Goal: Task Accomplishment & Management: Use online tool/utility

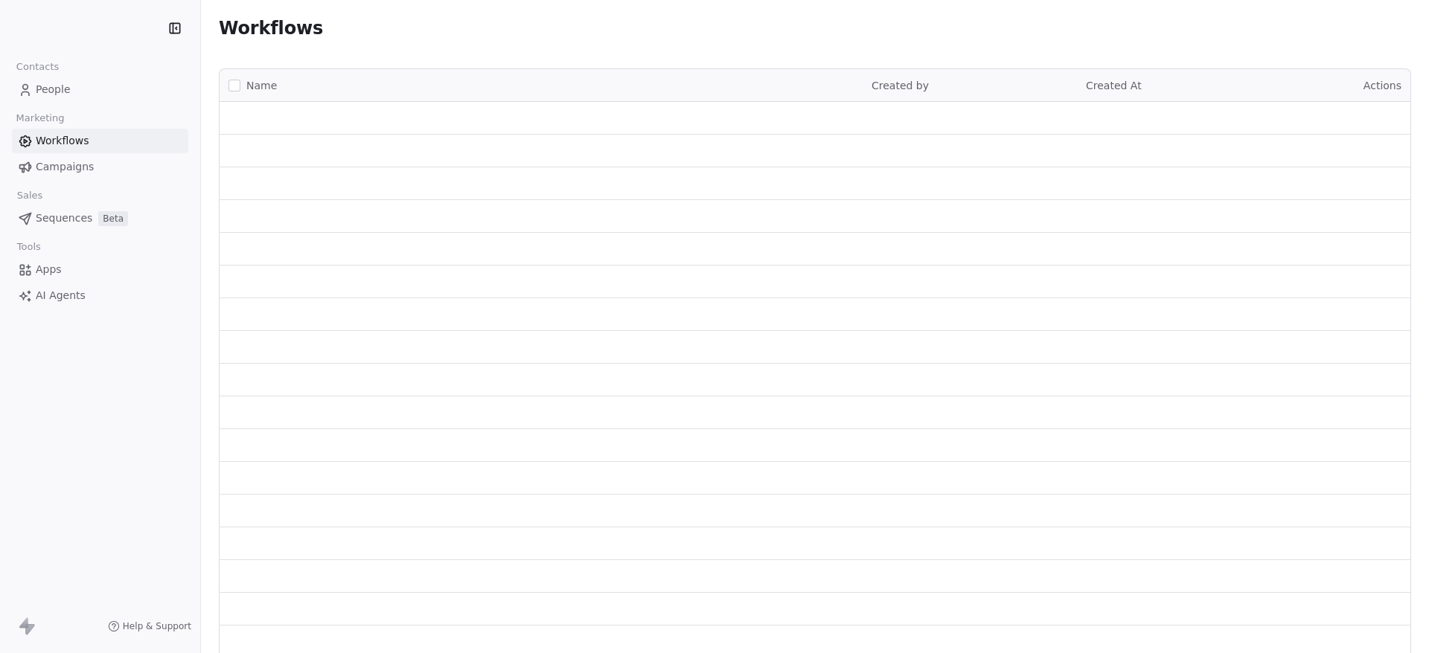
click at [58, 272] on span "Apps" at bounding box center [49, 270] width 26 height 16
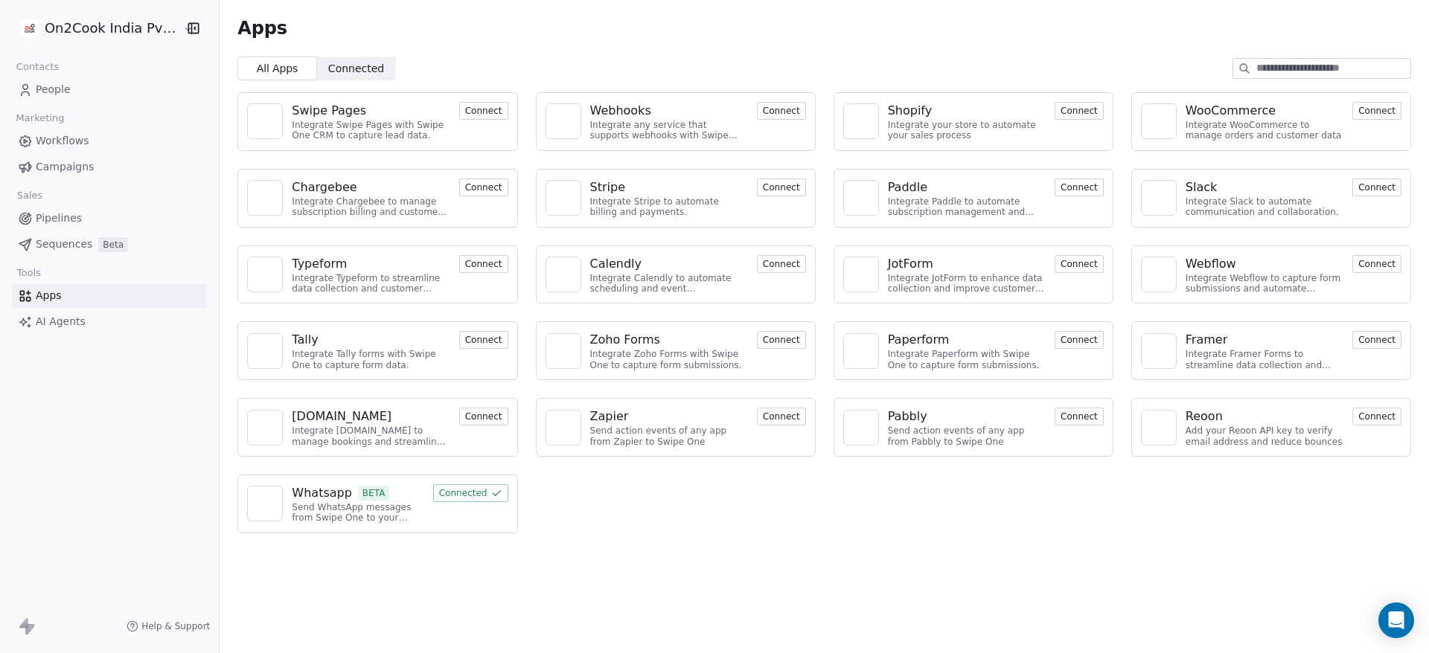
click at [466, 493] on button "Connected" at bounding box center [470, 493] width 75 height 18
click at [338, 488] on div "Whatsapp" at bounding box center [322, 493] width 60 height 18
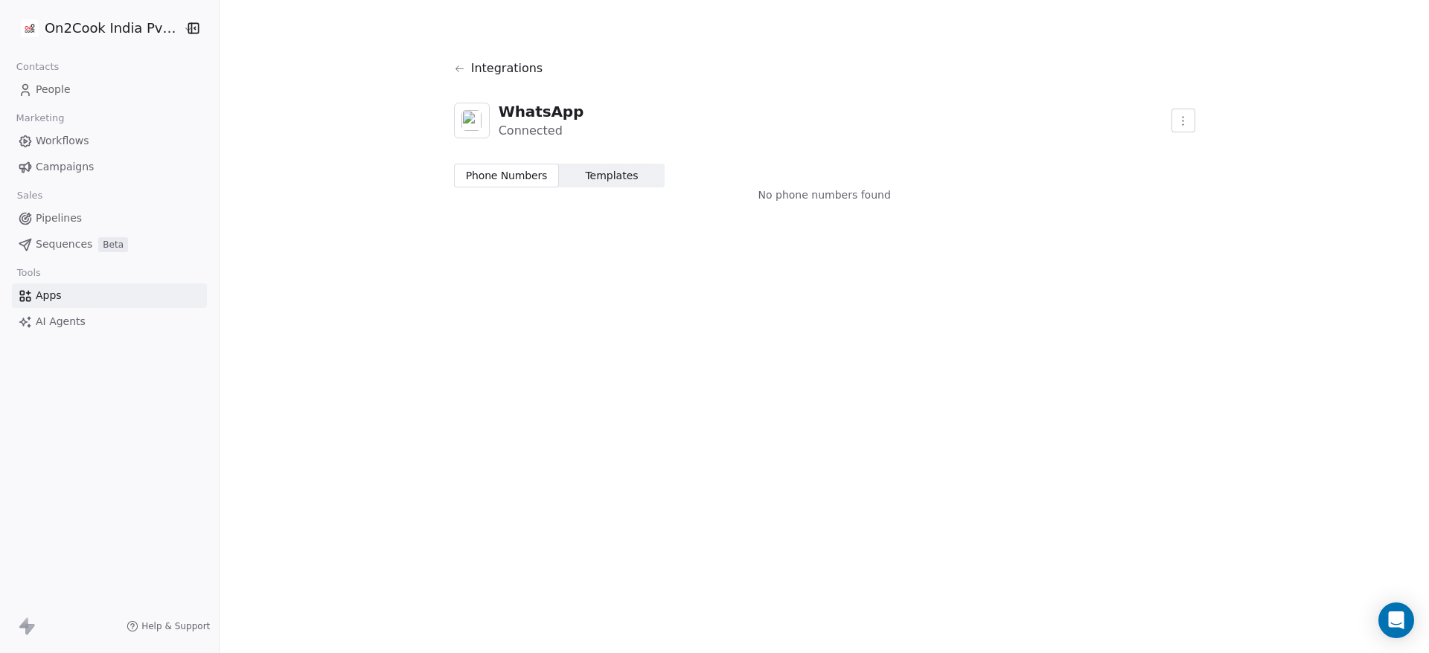
click at [629, 184] on span "Templates Templates" at bounding box center [612, 176] width 106 height 24
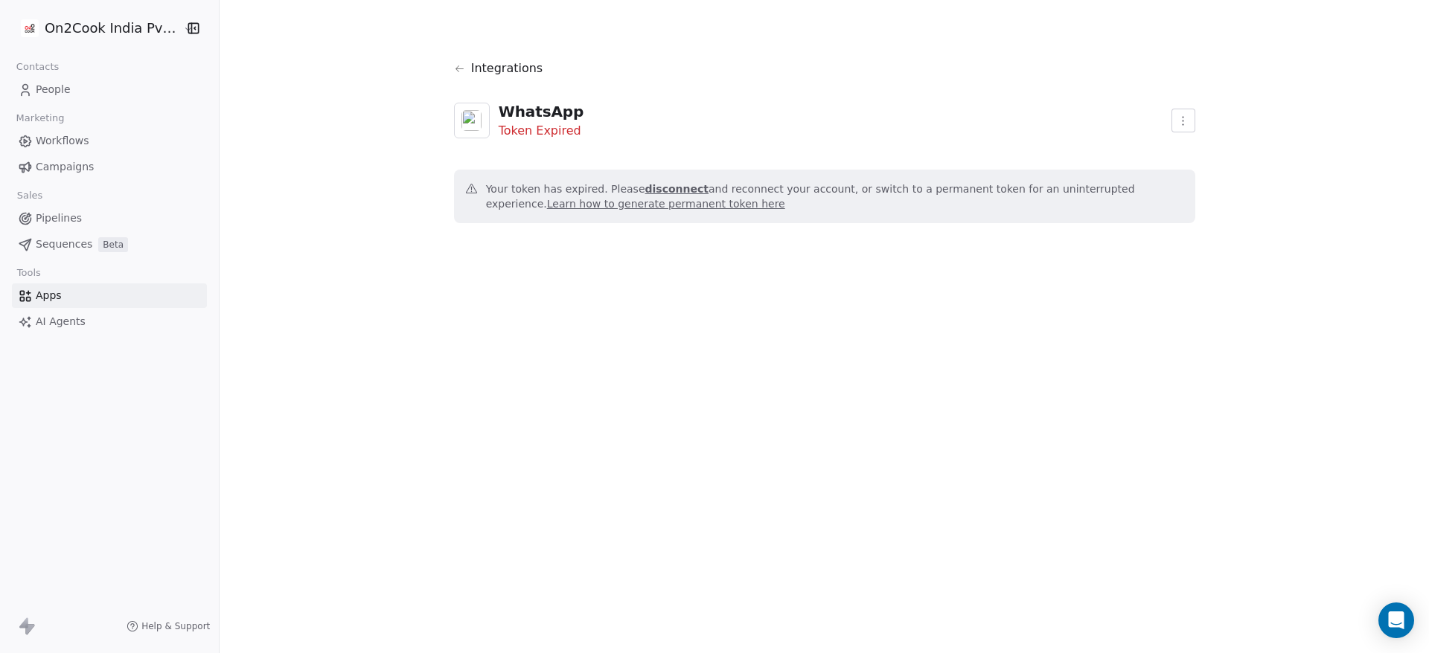
click at [1173, 115] on html "On2Cook India Pvt. Ltd. Contacts People Marketing Workflows Campaigns Sales Pip…" at bounding box center [714, 326] width 1429 height 653
click at [1150, 195] on html "On2Cook India Pvt. Ltd. Contacts People Marketing Workflows Campaigns Sales Pip…" at bounding box center [714, 326] width 1429 height 653
click at [785, 198] on link "Learn how to generate permanent token here" at bounding box center [666, 204] width 238 height 12
click at [518, 134] on div "Token Expired" at bounding box center [542, 131] width 86 height 18
click at [458, 62] on div "Integrations" at bounding box center [824, 69] width 741 height 42
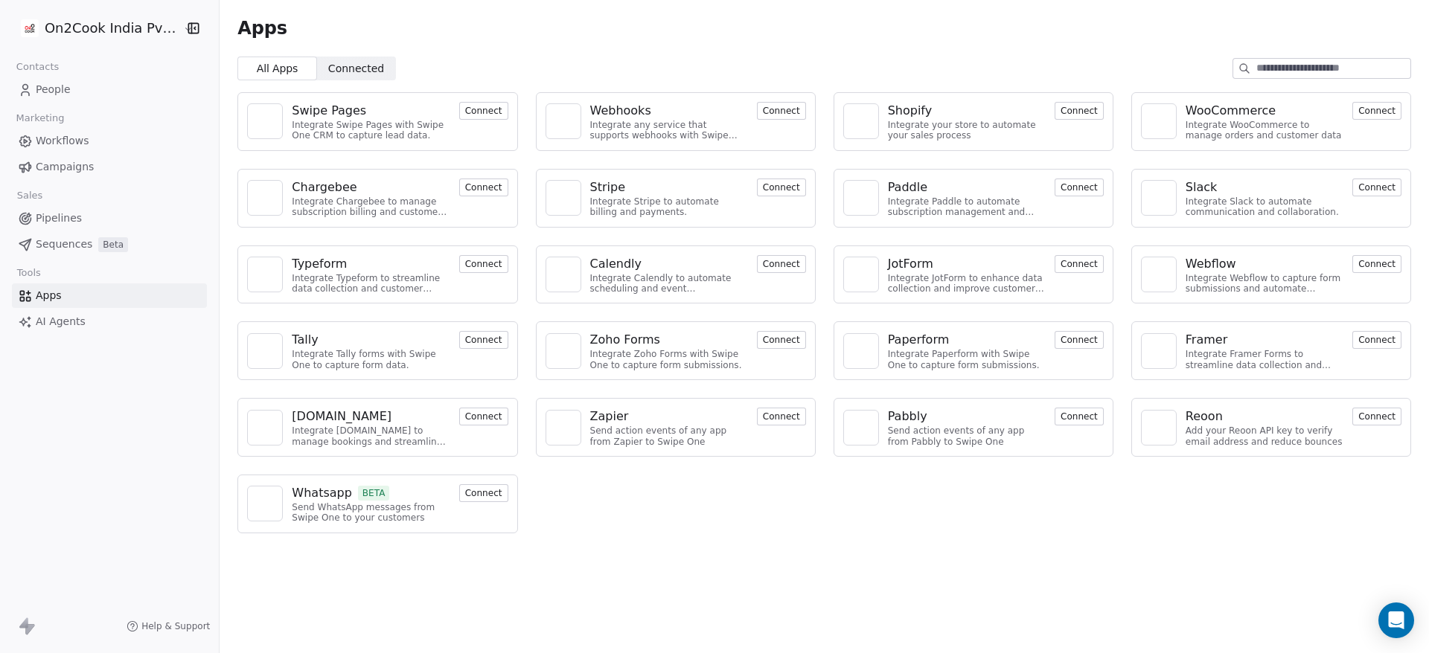
click at [480, 496] on button "Connect" at bounding box center [483, 493] width 49 height 18
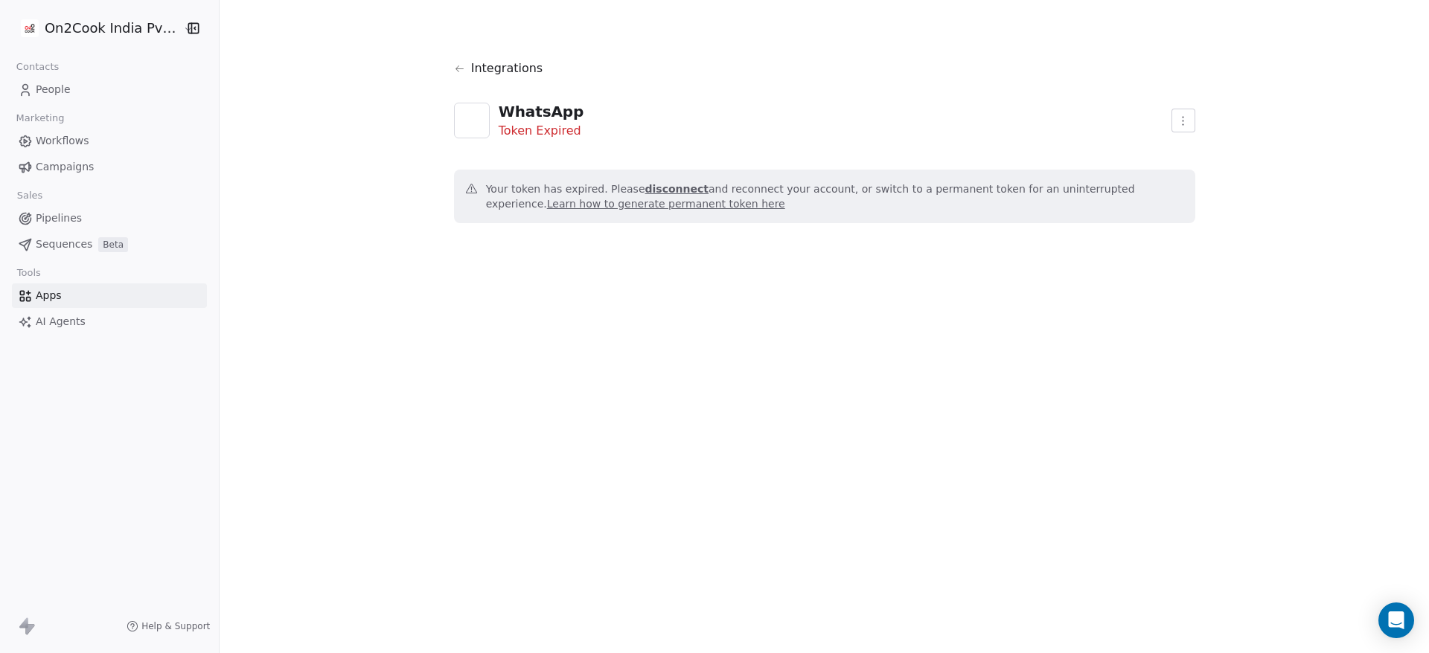
click at [1170, 119] on html "On2Cook India Pvt. Ltd. Contacts People Marketing Workflows Campaigns Sales Pip…" at bounding box center [714, 326] width 1429 height 653
click at [1087, 103] on html "On2Cook India Pvt. Ltd. Contacts People Marketing Workflows Campaigns Sales Pip…" at bounding box center [714, 326] width 1429 height 653
